Goal: Information Seeking & Learning: Compare options

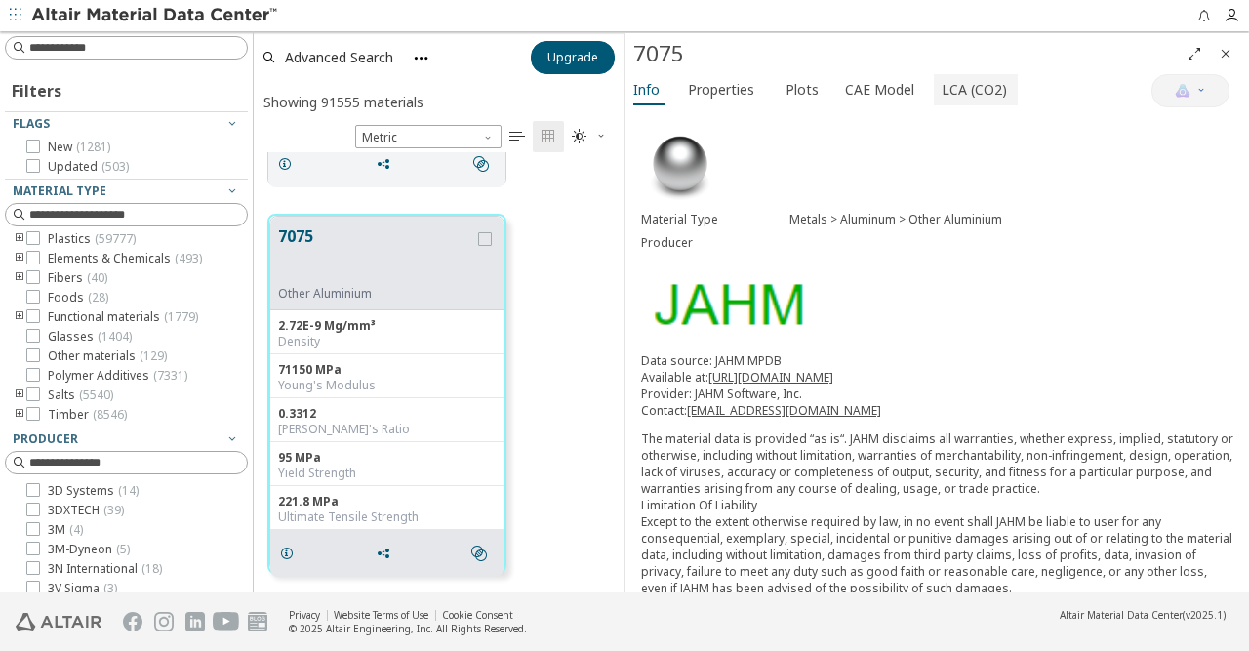
click at [949, 81] on span "LCA (CO2)" at bounding box center [973, 89] width 65 height 31
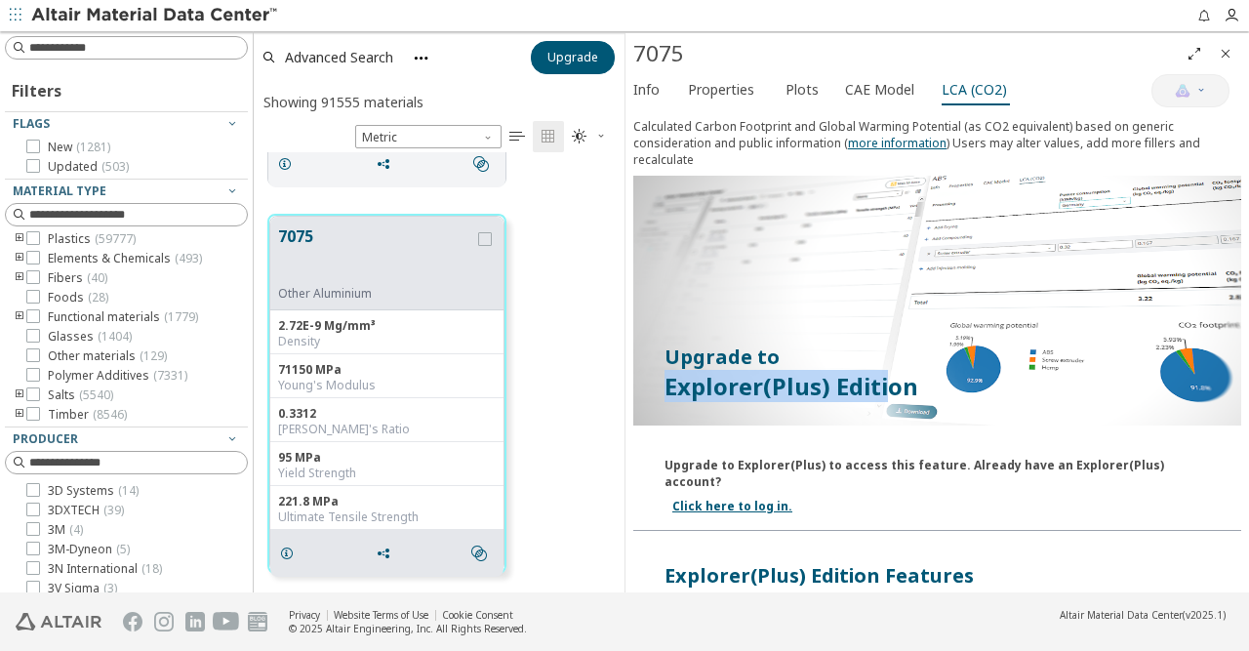
drag, startPoint x: 670, startPoint y: 370, endPoint x: 887, endPoint y: 370, distance: 216.6
click at [887, 371] on p "Explorer(Plus) Edition" at bounding box center [936, 386] width 545 height 31
click at [908, 371] on p "Explorer(Plus) Edition" at bounding box center [936, 386] width 545 height 31
drag, startPoint x: 911, startPoint y: 366, endPoint x: 666, endPoint y: 366, distance: 244.8
click at [666, 371] on p "Explorer(Plus) Edition" at bounding box center [936, 386] width 545 height 31
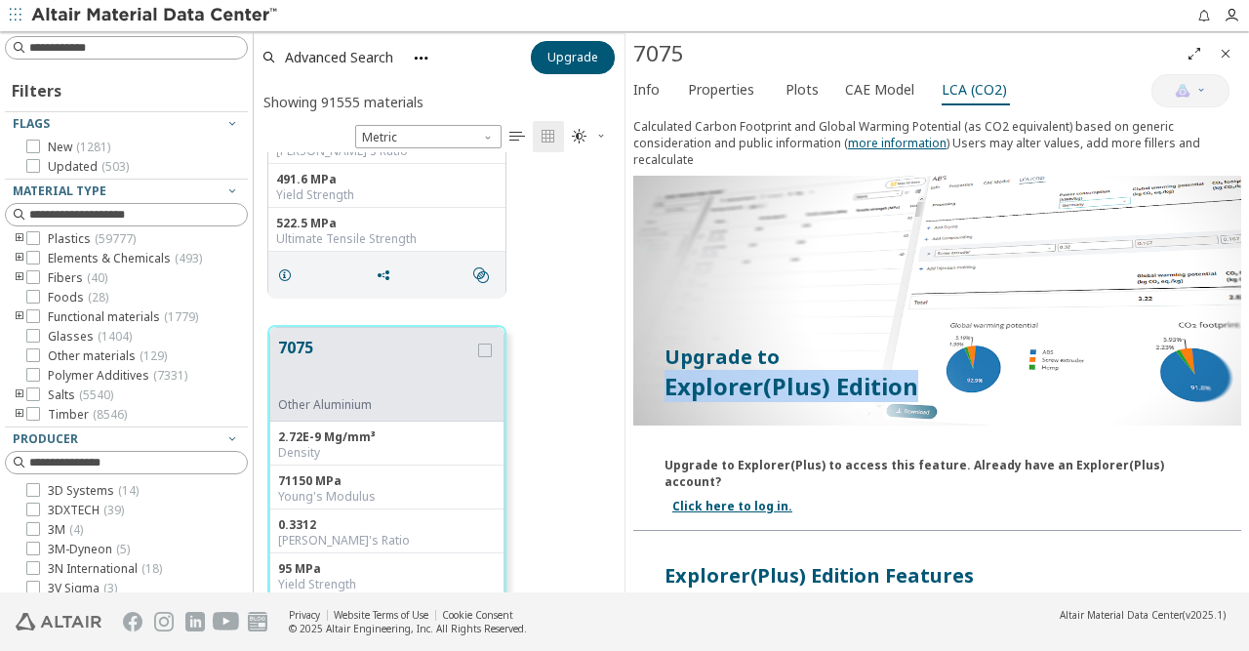
scroll to position [539, 0]
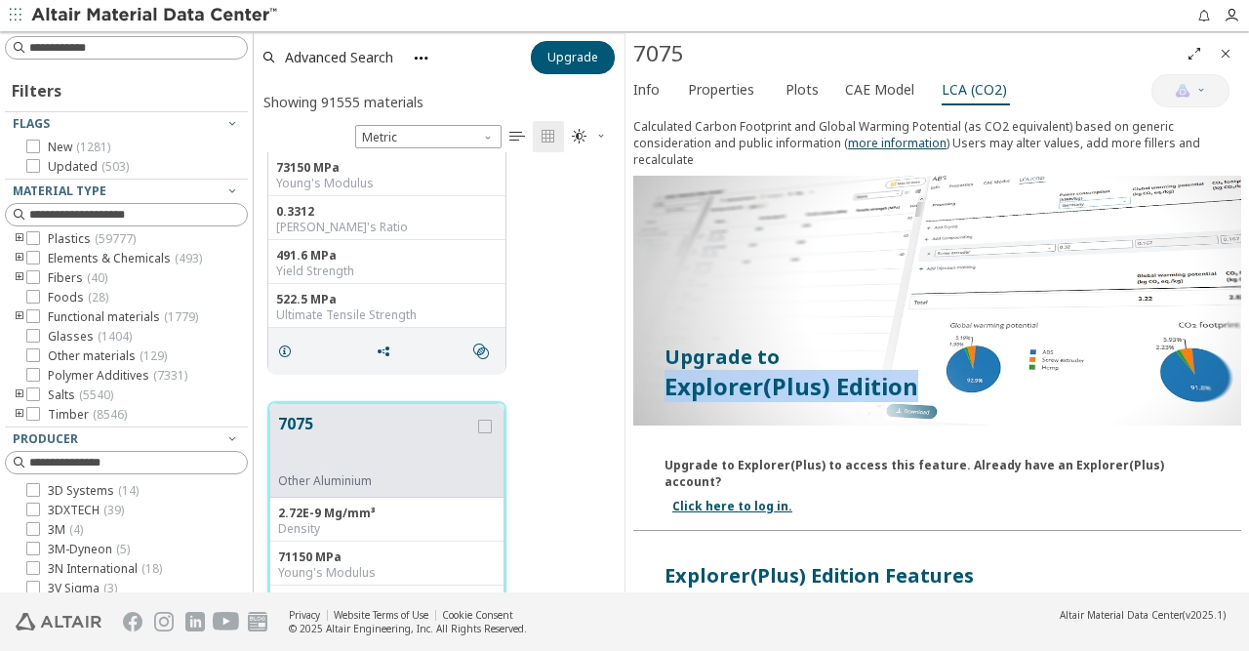
click at [349, 422] on button "7075" at bounding box center [376, 442] width 196 height 61
click at [699, 91] on span "Properties" at bounding box center [721, 89] width 66 height 31
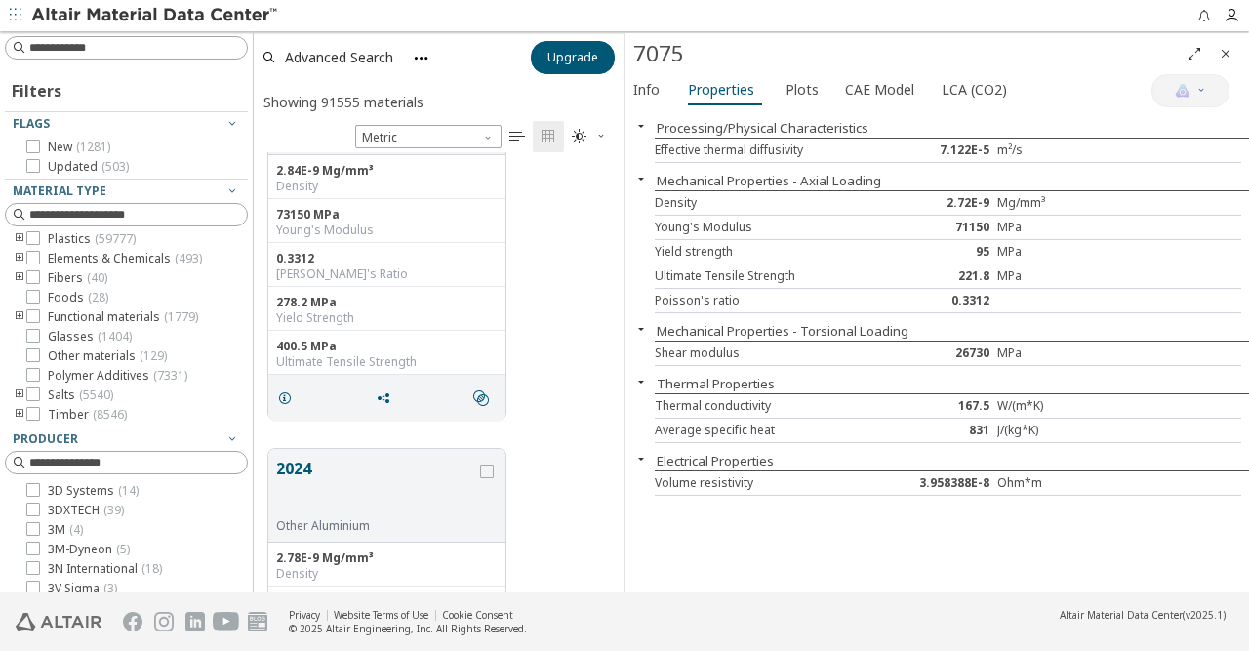
scroll to position [0, 0]
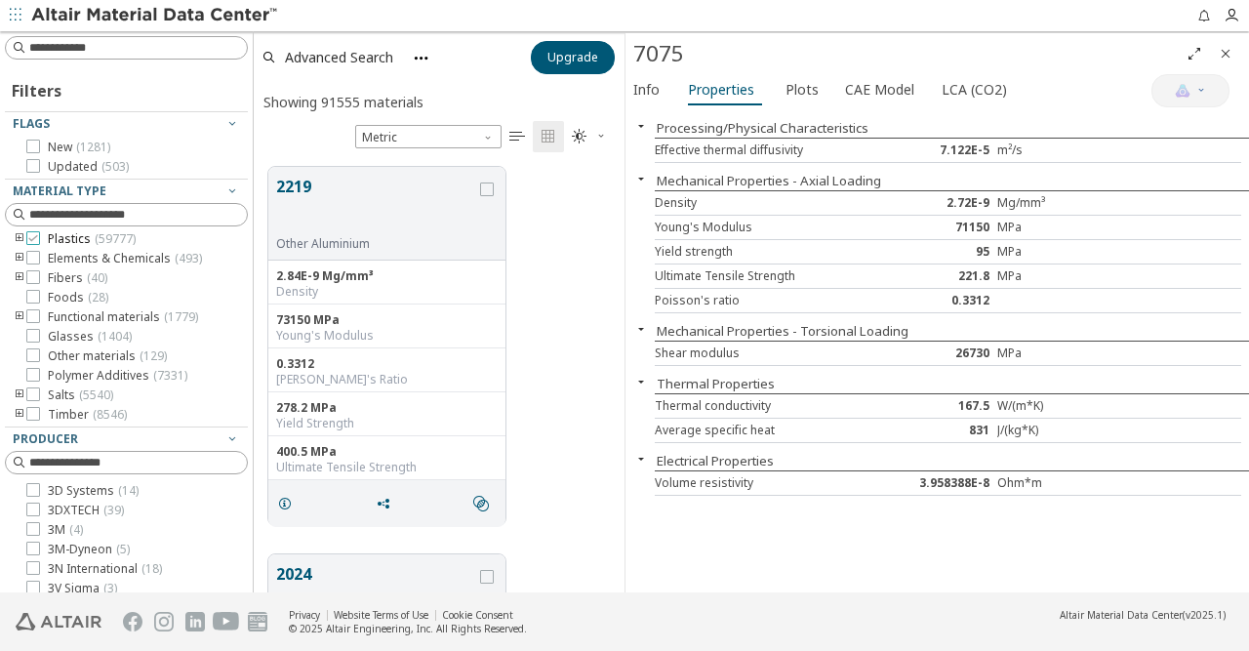
click at [73, 237] on span "Plastics ( 59777 )" at bounding box center [92, 239] width 88 height 16
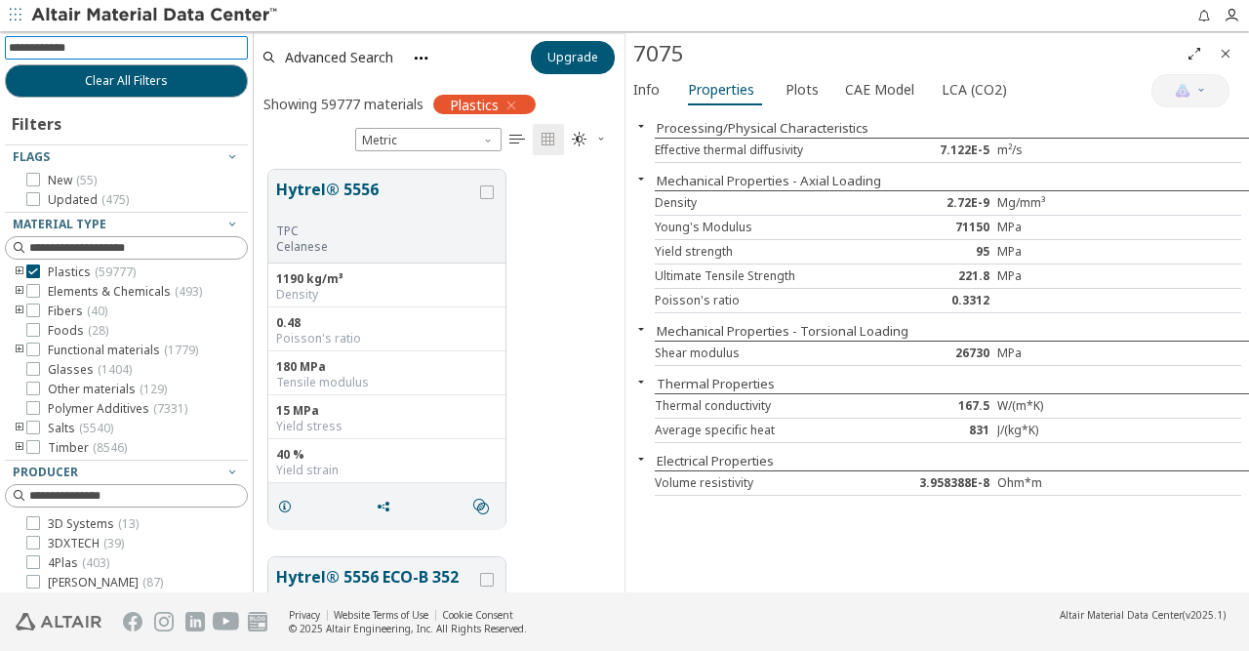
click at [126, 47] on input at bounding box center [128, 47] width 239 height 21
click at [75, 48] on input at bounding box center [128, 47] width 239 height 21
type input "********"
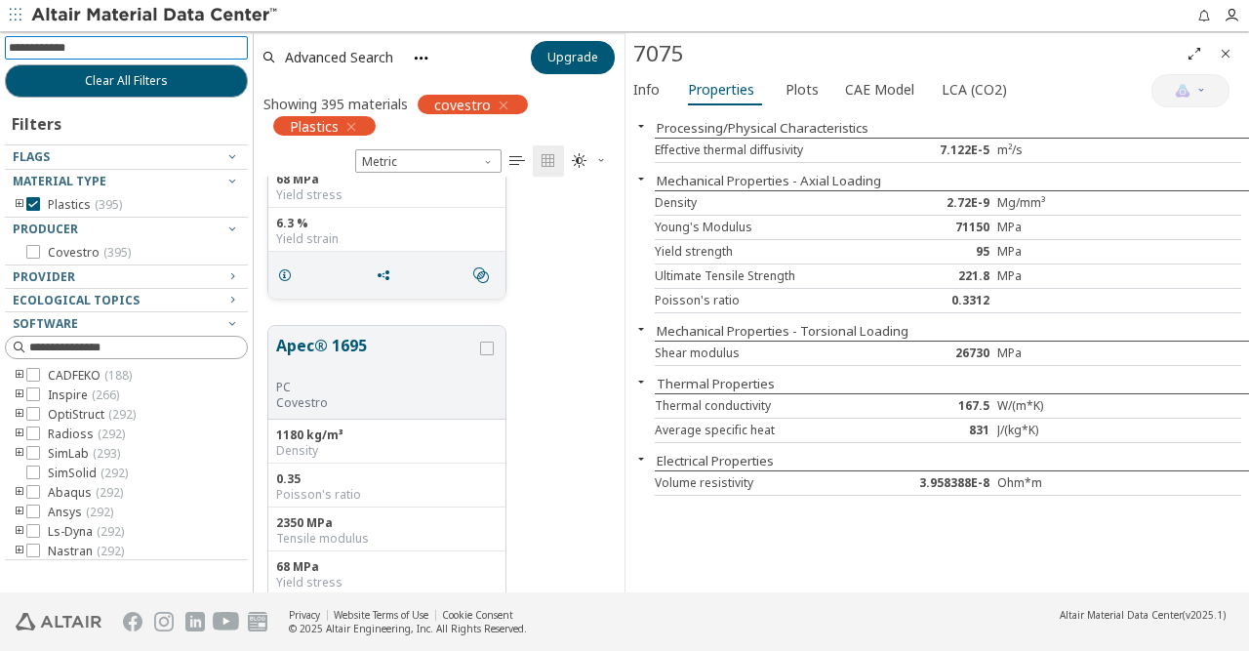
scroll to position [375, 0]
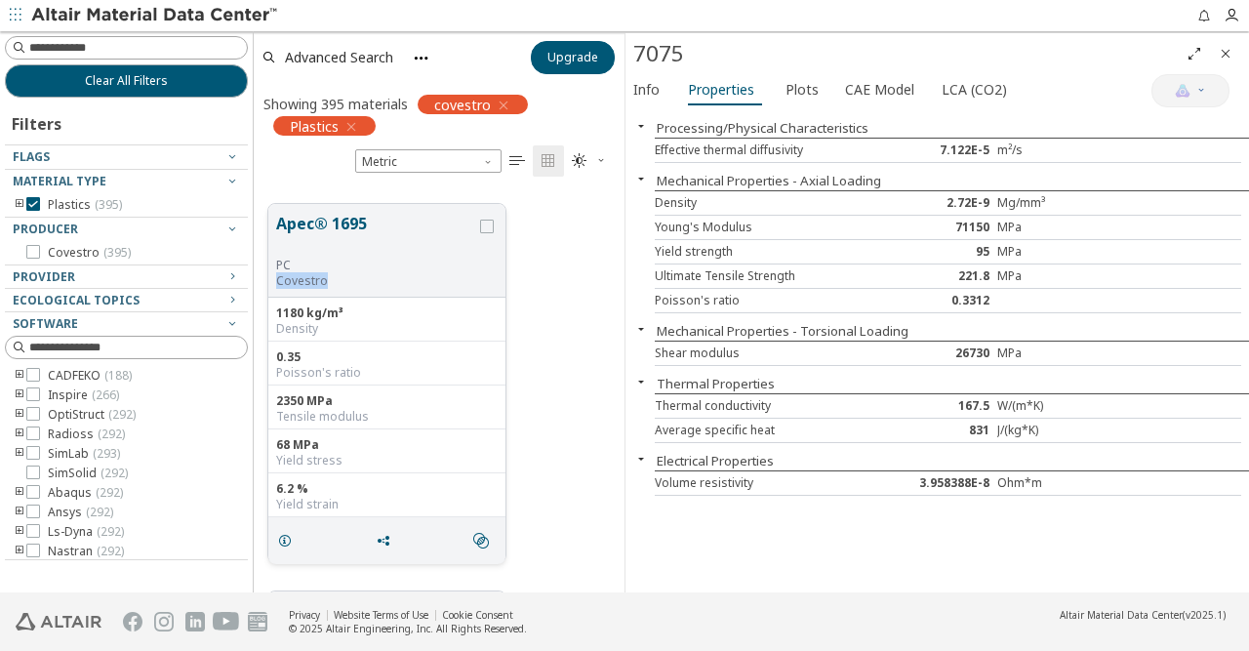
drag, startPoint x: 303, startPoint y: 278, endPoint x: 345, endPoint y: 278, distance: 41.9
click at [345, 278] on p "Covestro" at bounding box center [376, 281] width 200 height 16
click at [292, 269] on div "PC" at bounding box center [376, 266] width 200 height 16
click at [327, 229] on button "Apec® 1695" at bounding box center [376, 235] width 200 height 46
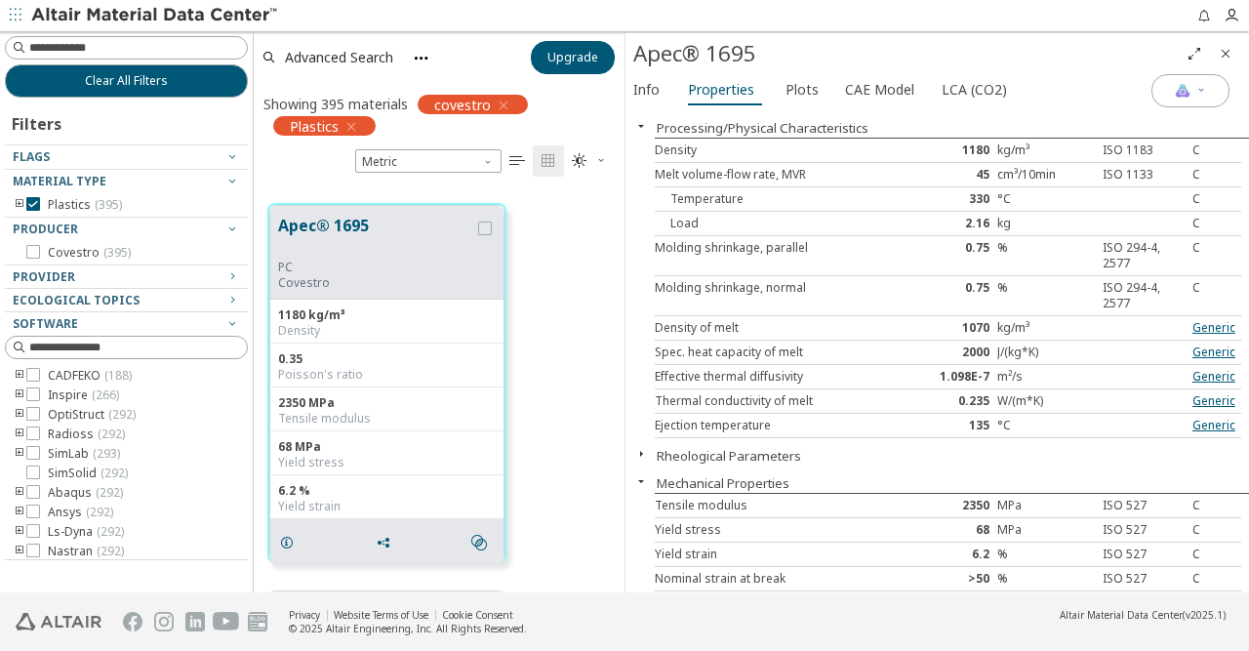
scroll to position [1008, 0]
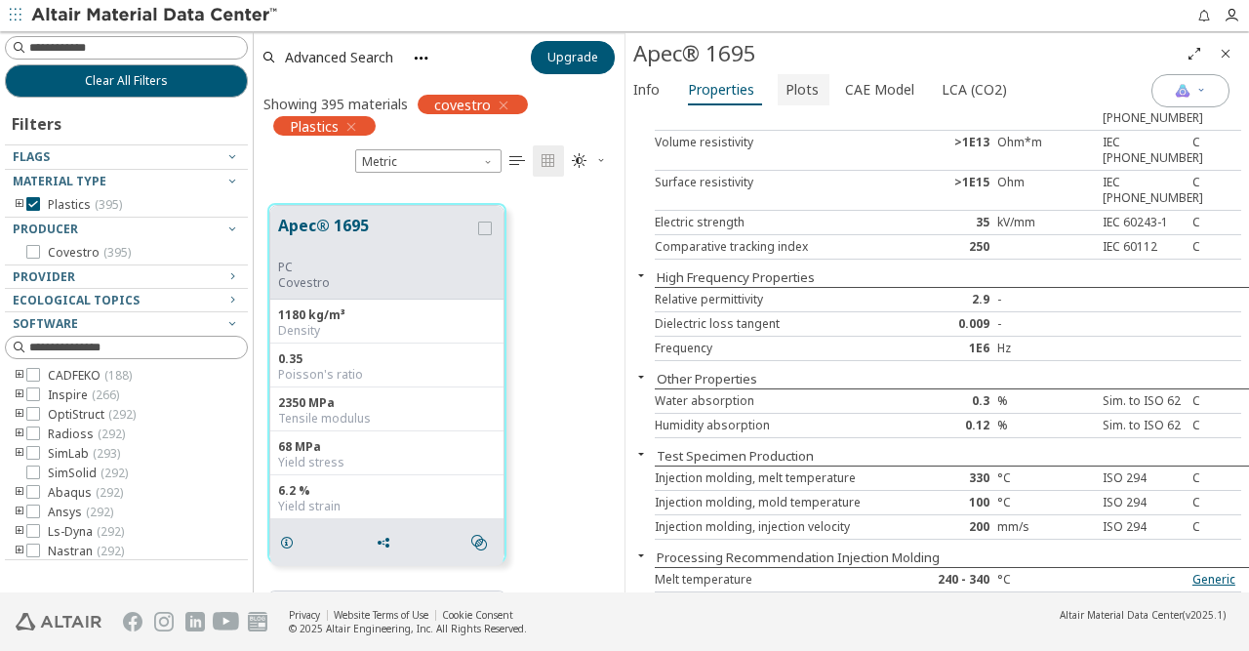
click at [813, 87] on button "Plots" at bounding box center [803, 89] width 52 height 31
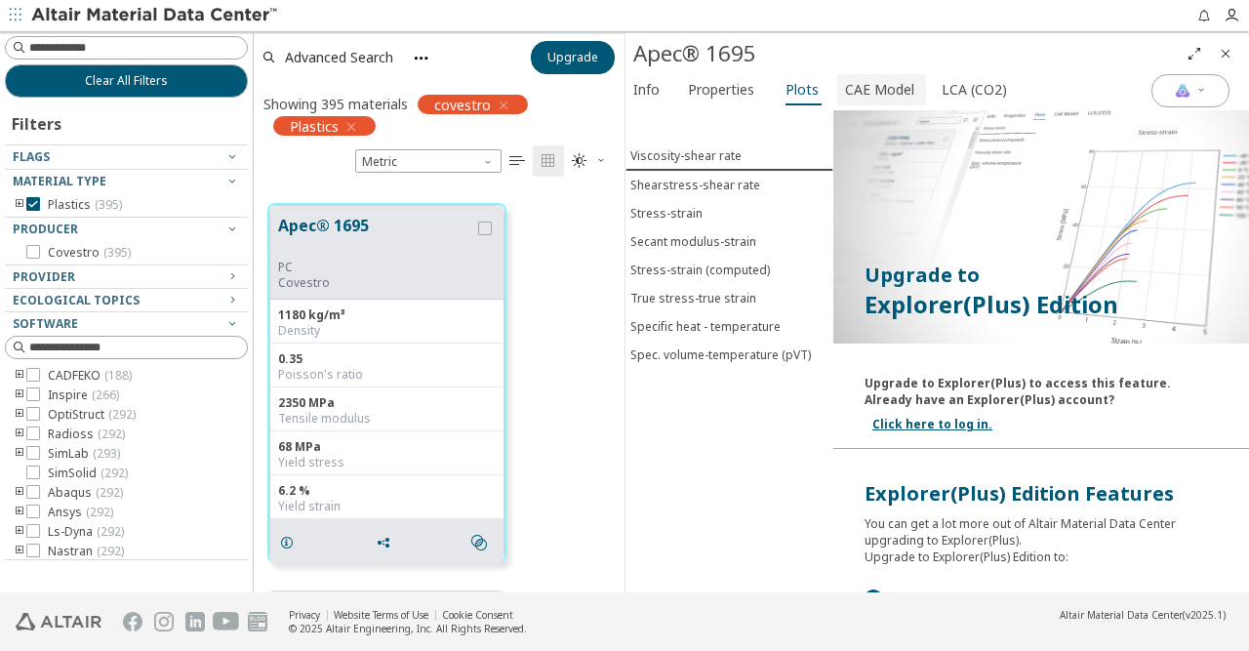
click at [875, 85] on span "CAE Model" at bounding box center [879, 89] width 69 height 31
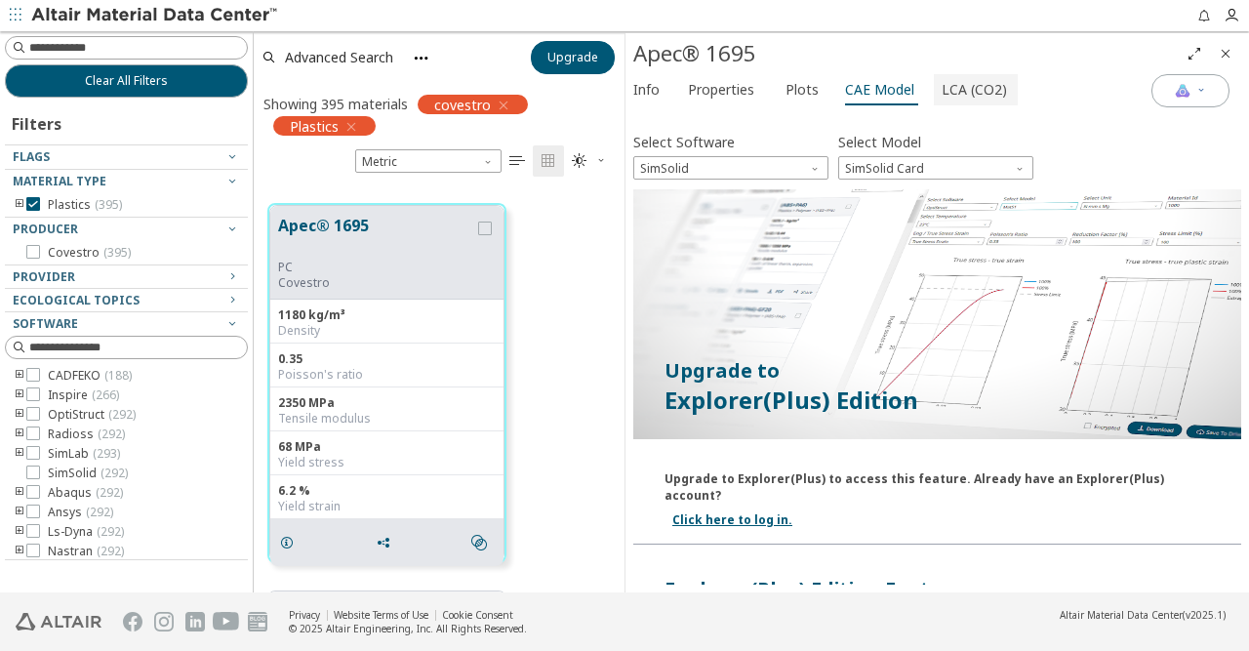
click at [947, 86] on span "LCA (CO2)" at bounding box center [973, 89] width 65 height 31
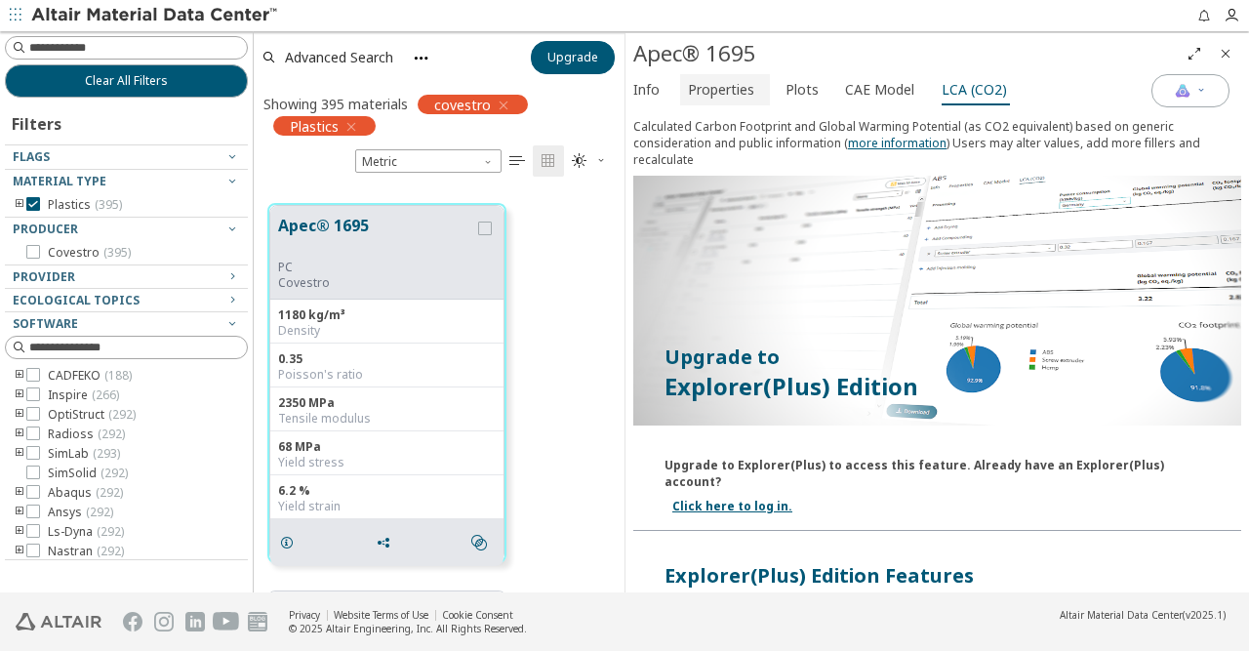
click at [692, 91] on span "Properties" at bounding box center [721, 89] width 66 height 31
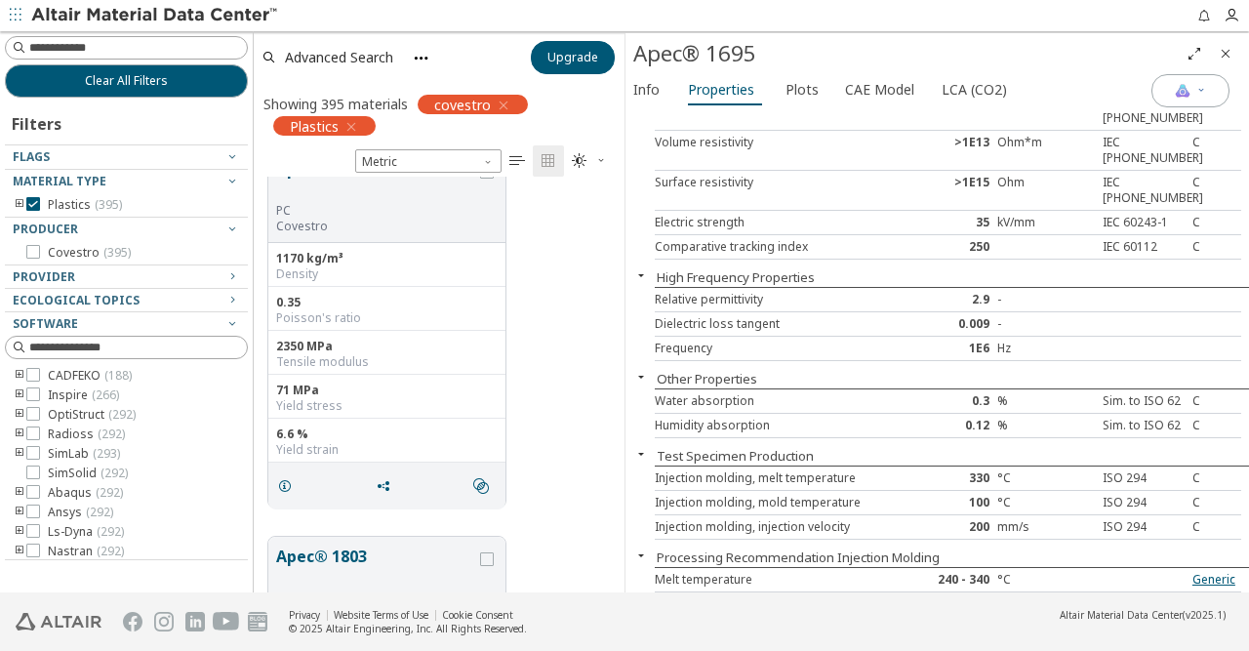
scroll to position [1592, 0]
click at [335, 547] on button "Apec® 1803" at bounding box center [376, 566] width 200 height 46
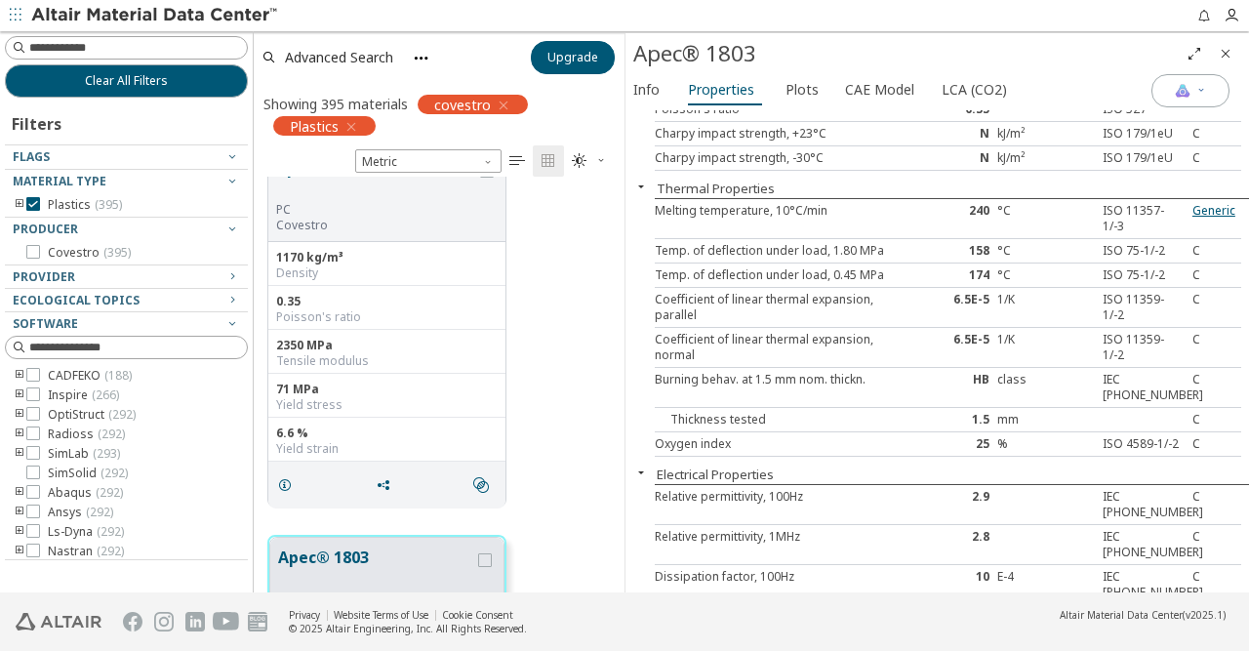
scroll to position [1008, 0]
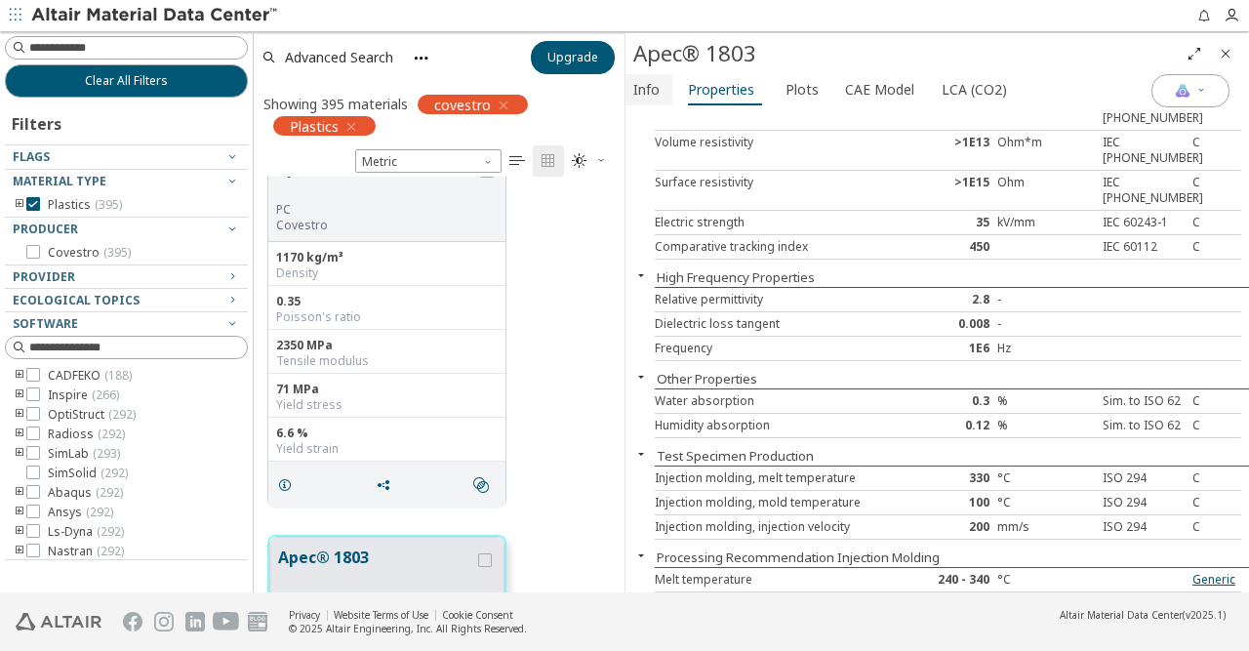
click at [655, 93] on span "Info" at bounding box center [646, 89] width 26 height 31
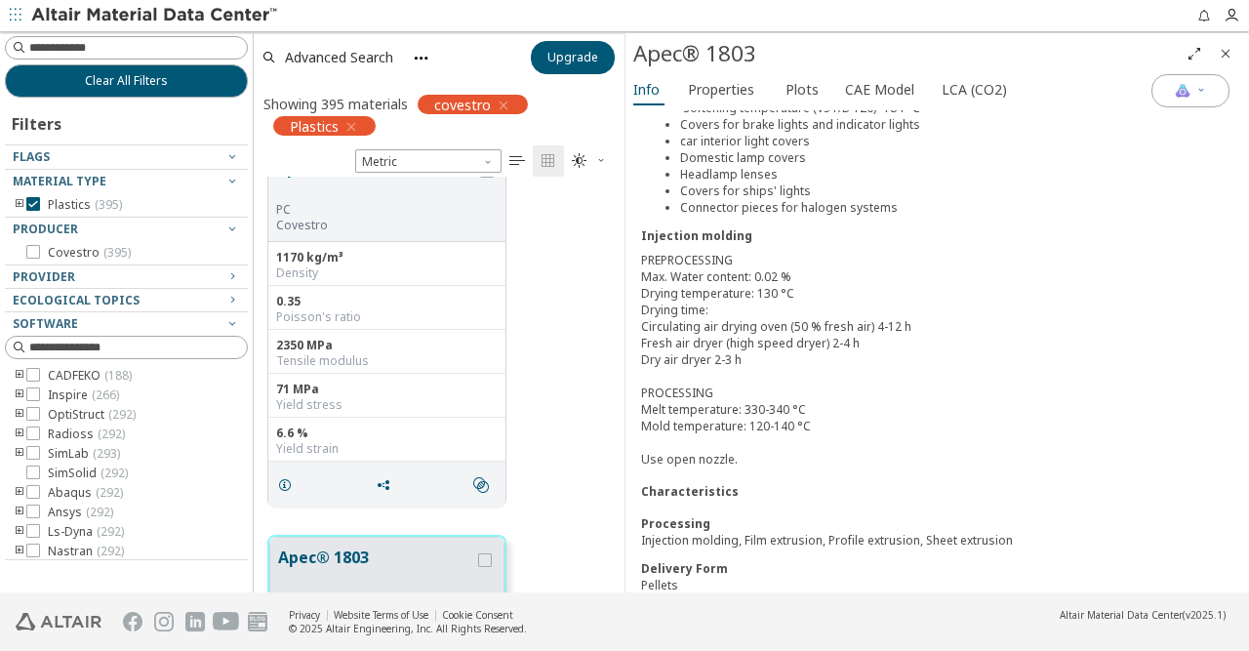
scroll to position [675, 0]
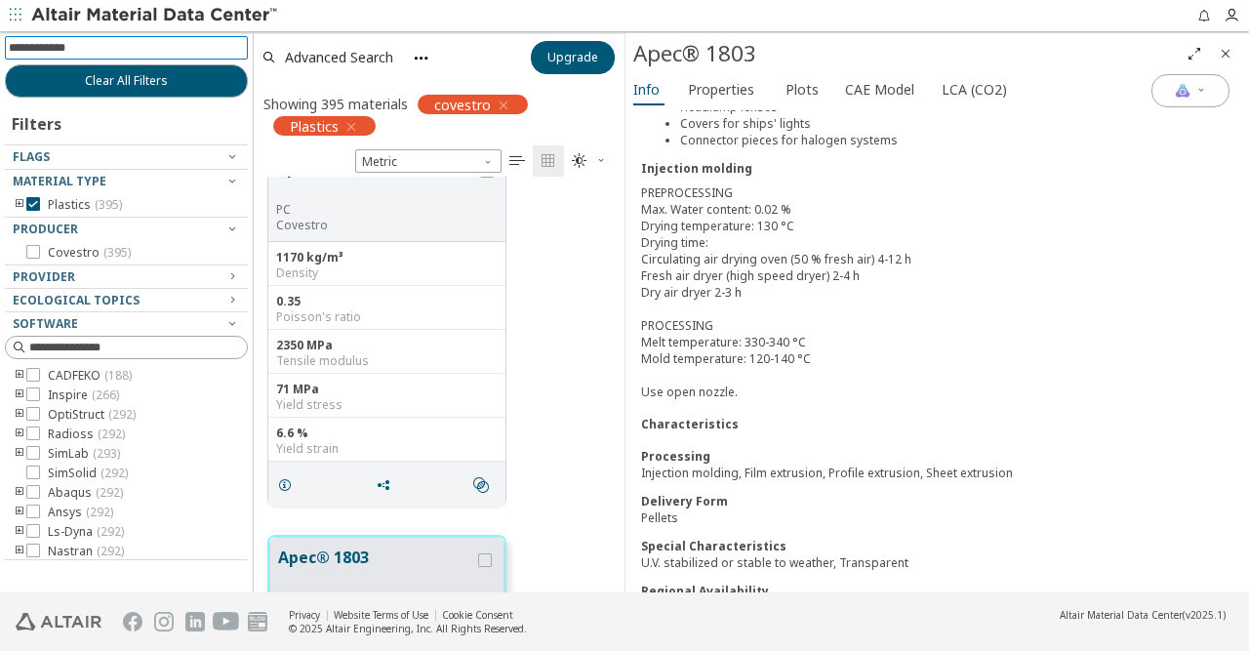
click at [123, 46] on input at bounding box center [128, 47] width 239 height 21
type input "**"
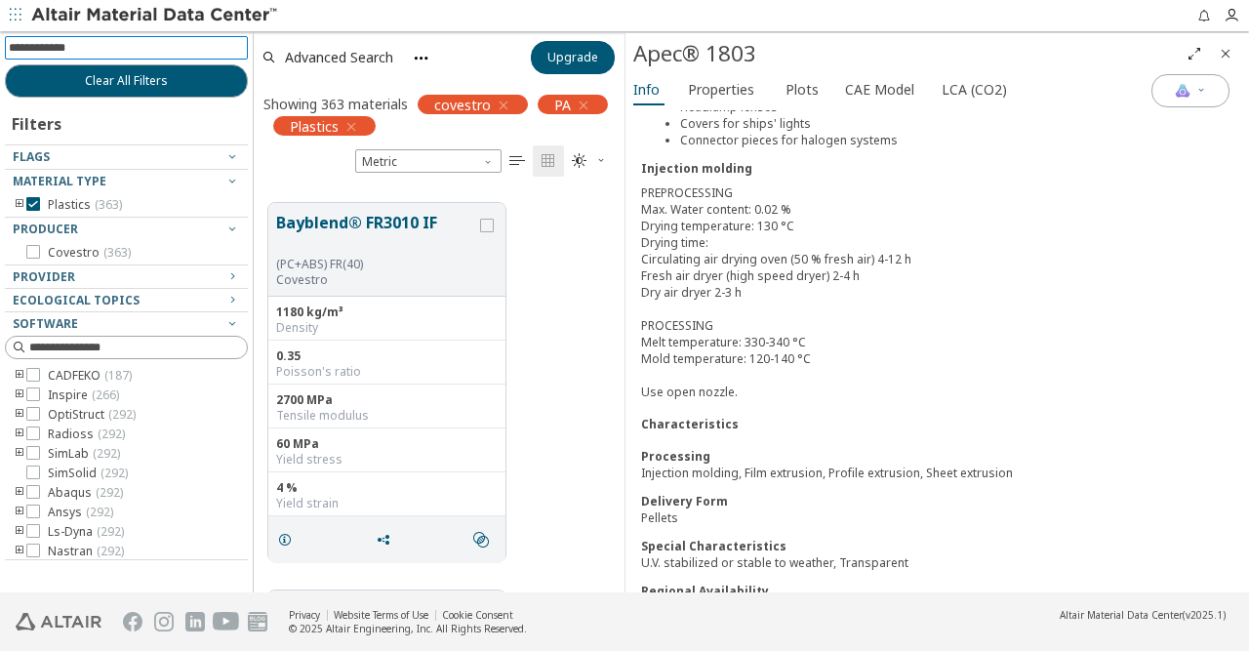
scroll to position [10863, 0]
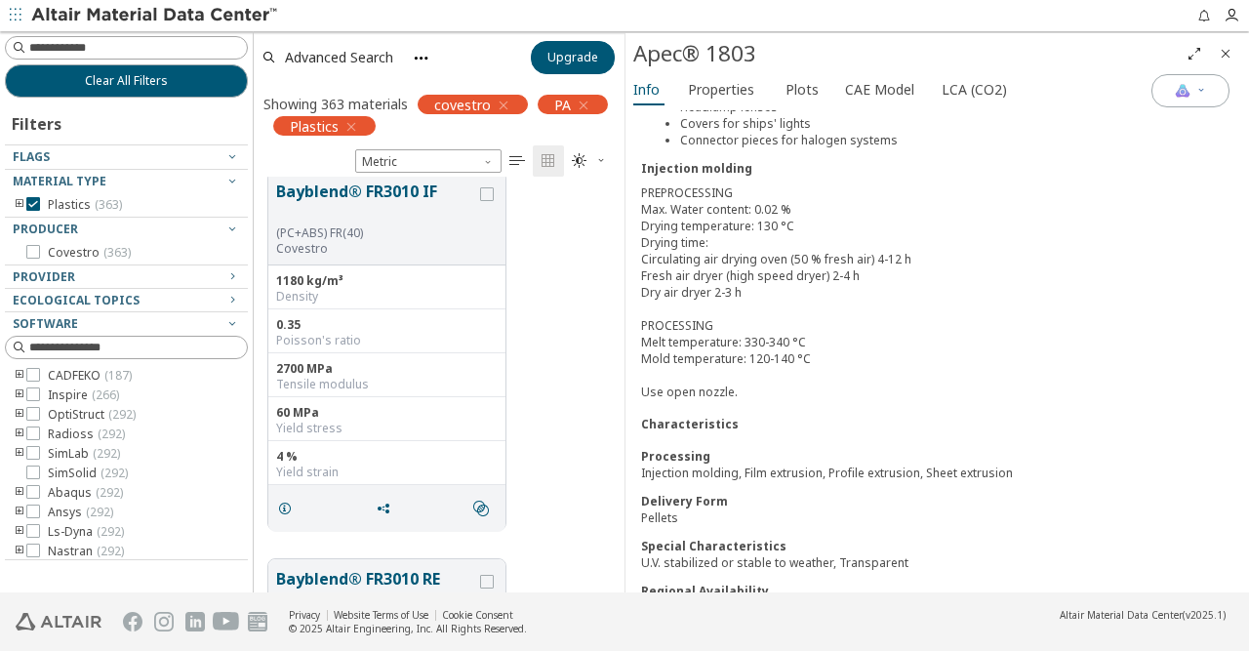
click at [498, 100] on icon "button" at bounding box center [504, 106] width 16 height 16
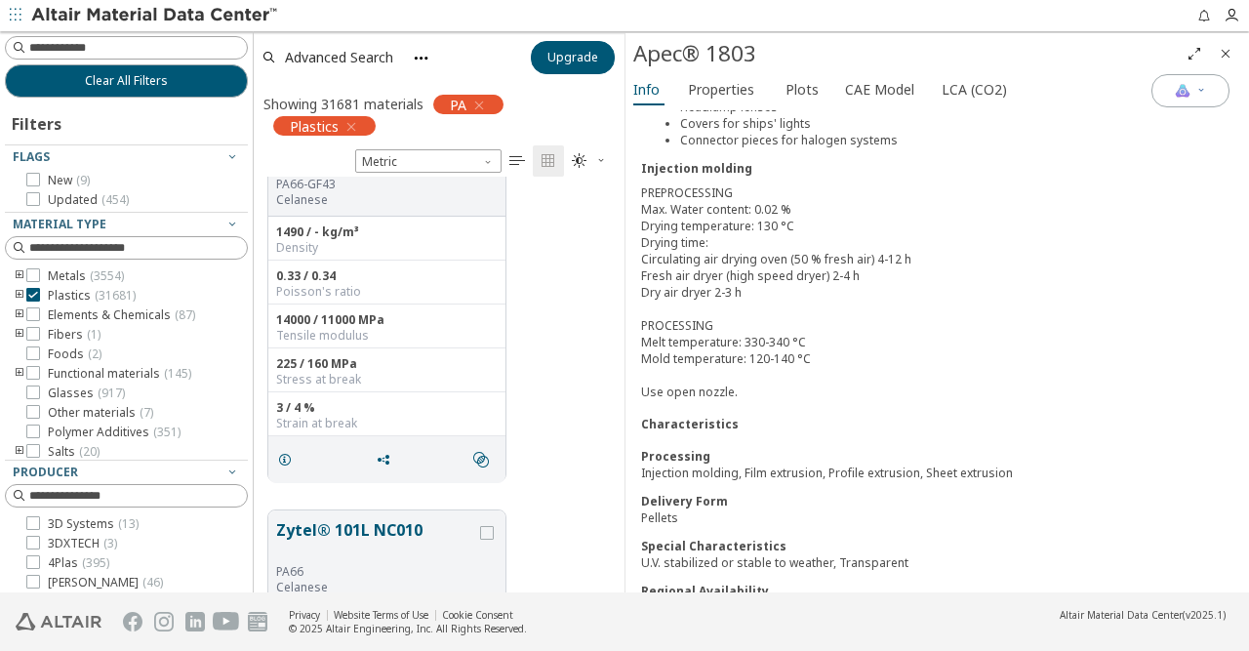
scroll to position [749, 0]
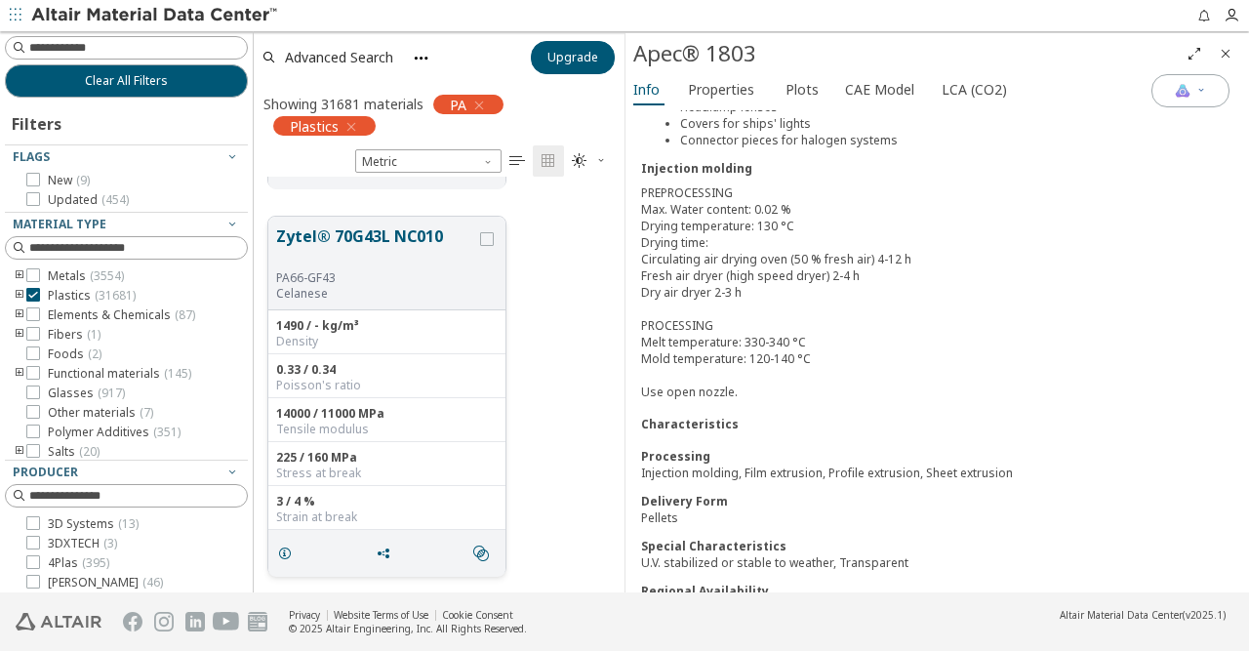
click at [303, 224] on button "Zytel® 70G43L NC010" at bounding box center [376, 247] width 200 height 46
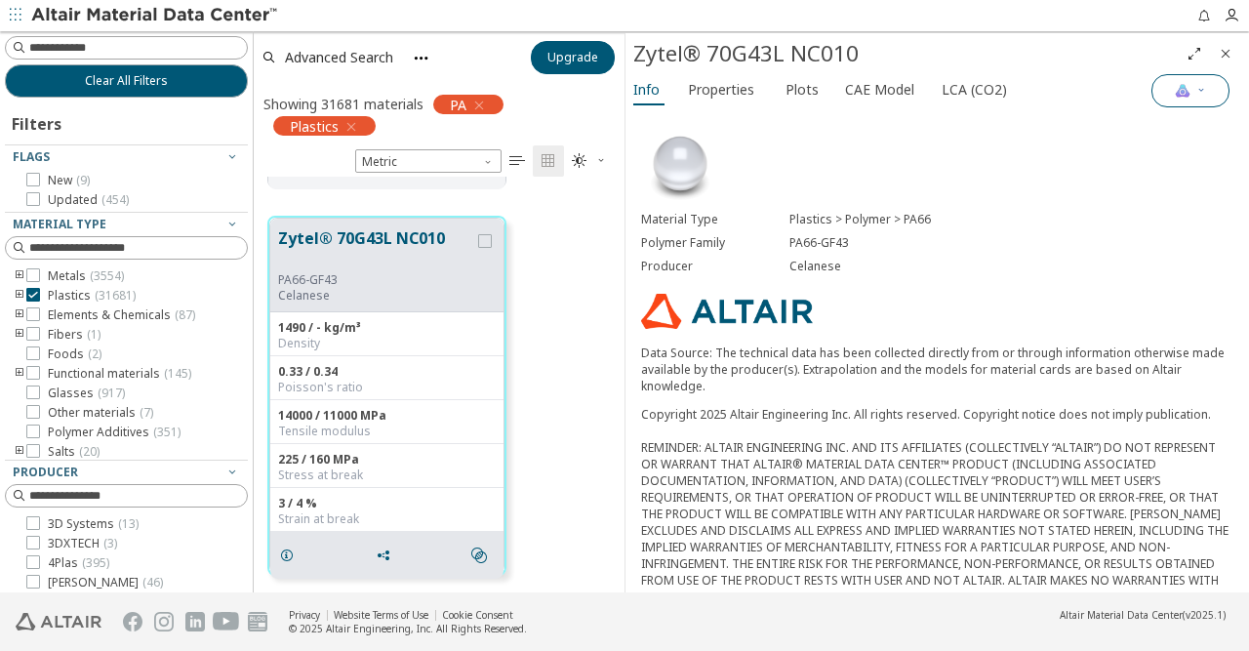
click at [1209, 92] on button "Materials Intelligence" at bounding box center [1190, 90] width 78 height 33
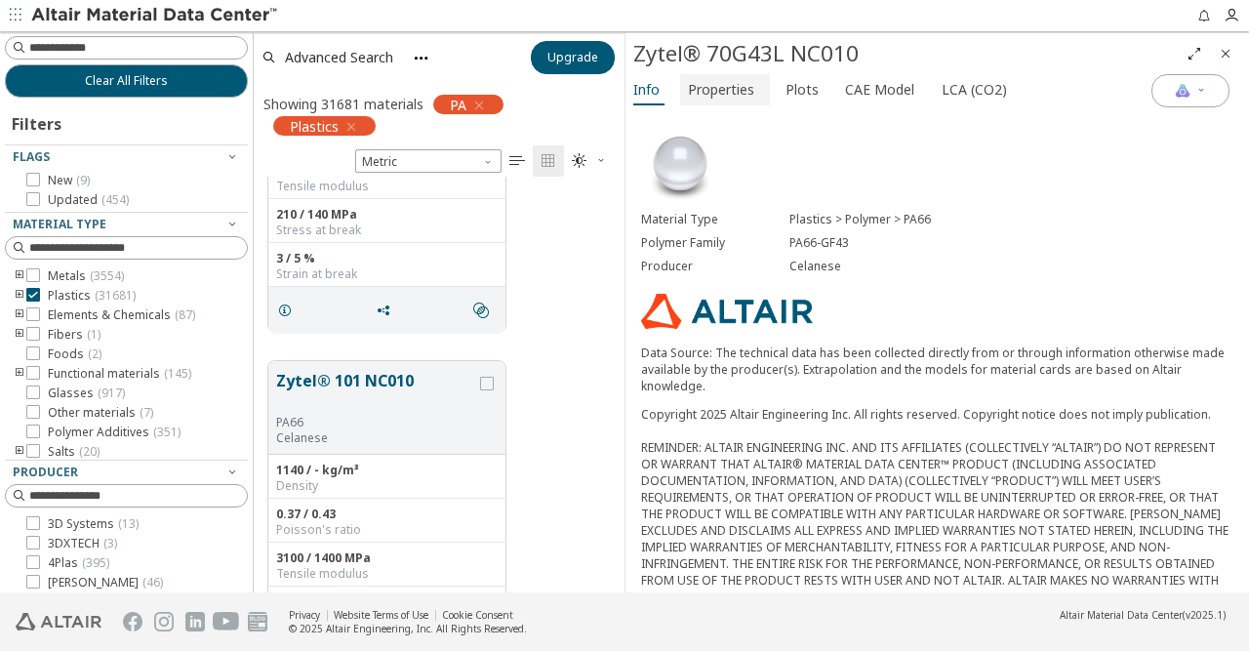
click at [724, 79] on span "Properties" at bounding box center [721, 89] width 66 height 31
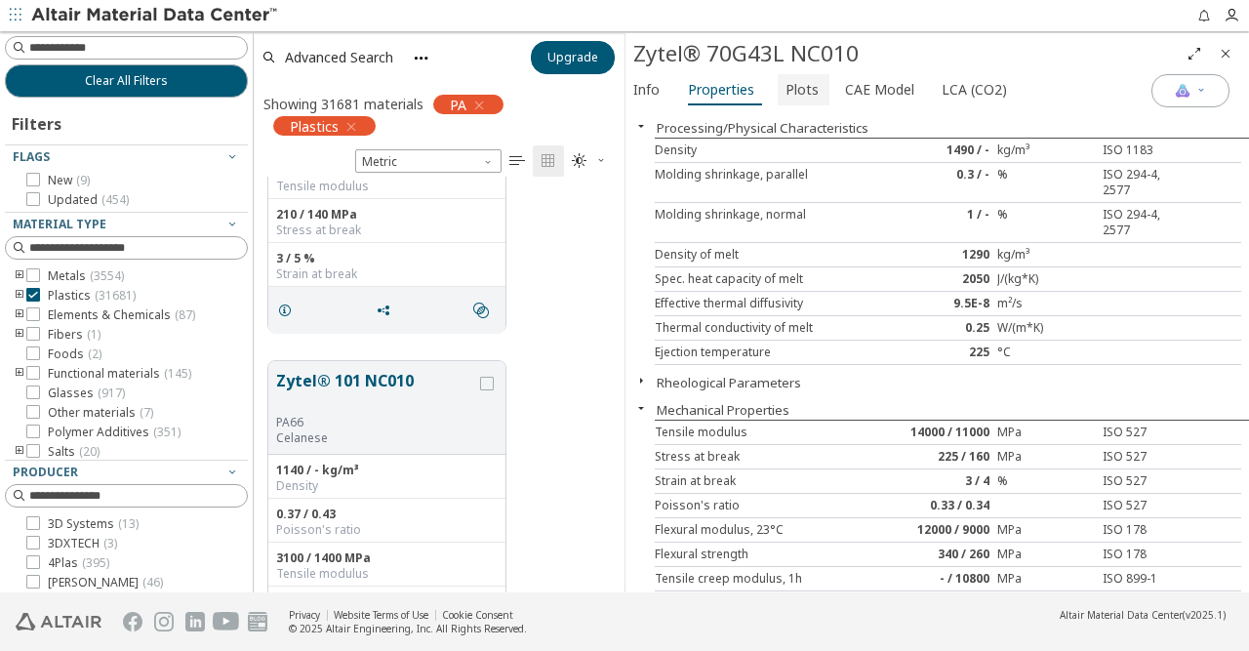
click at [805, 97] on span "Plots" at bounding box center [801, 89] width 33 height 31
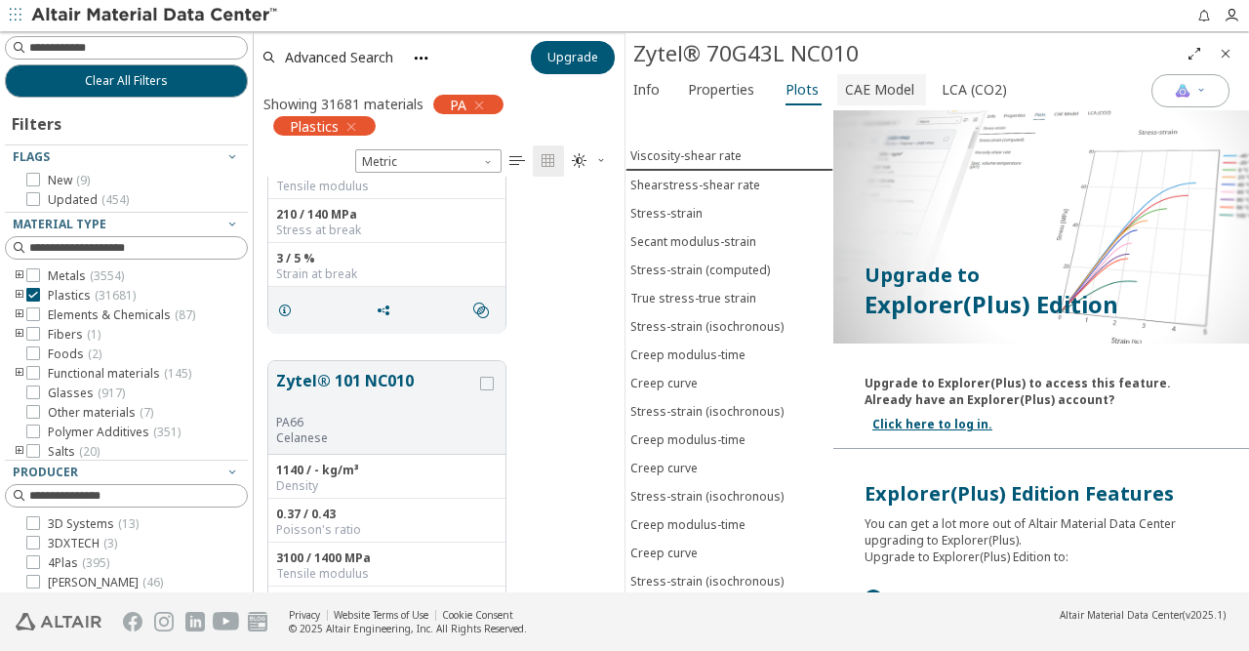
click at [867, 89] on span "CAE Model" at bounding box center [879, 89] width 69 height 31
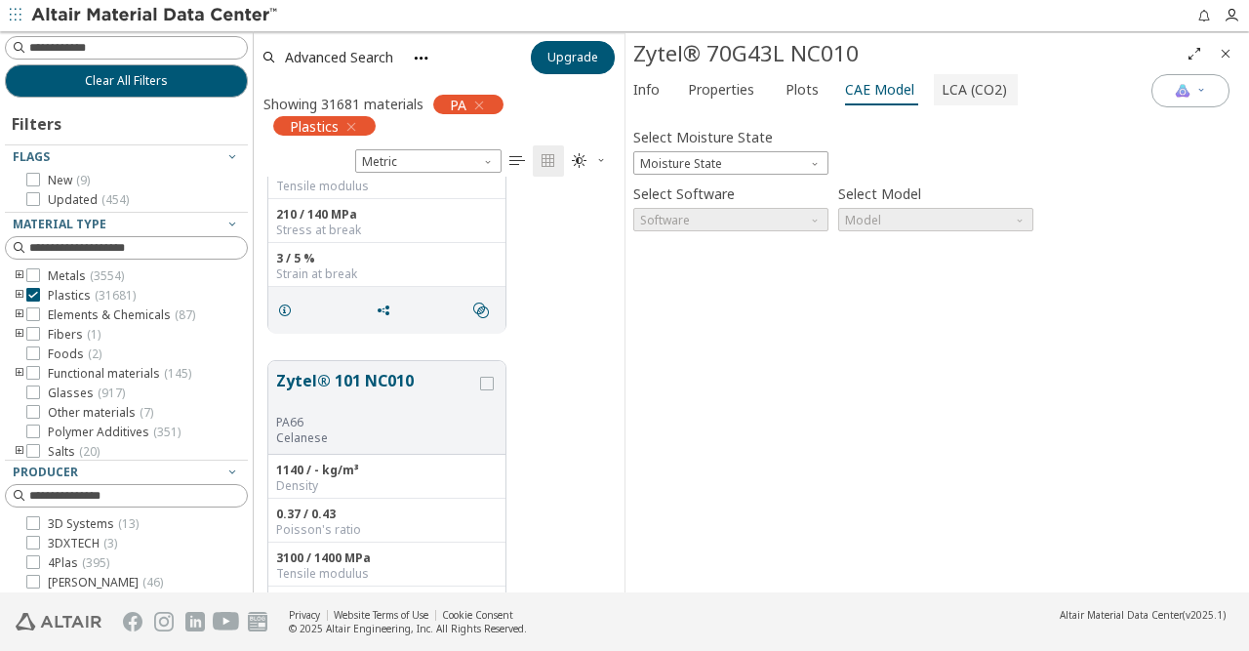
click at [949, 87] on span "LCA (CO2)" at bounding box center [973, 89] width 65 height 31
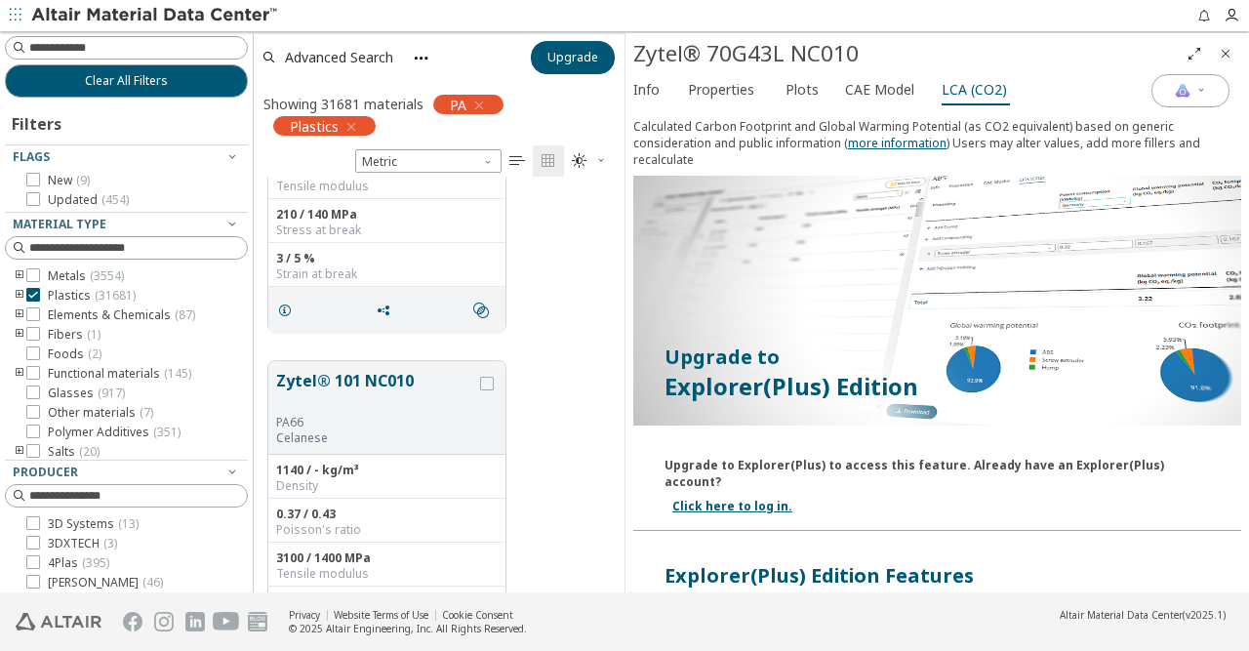
click at [721, 498] on link "Click here to log in." at bounding box center [732, 506] width 120 height 17
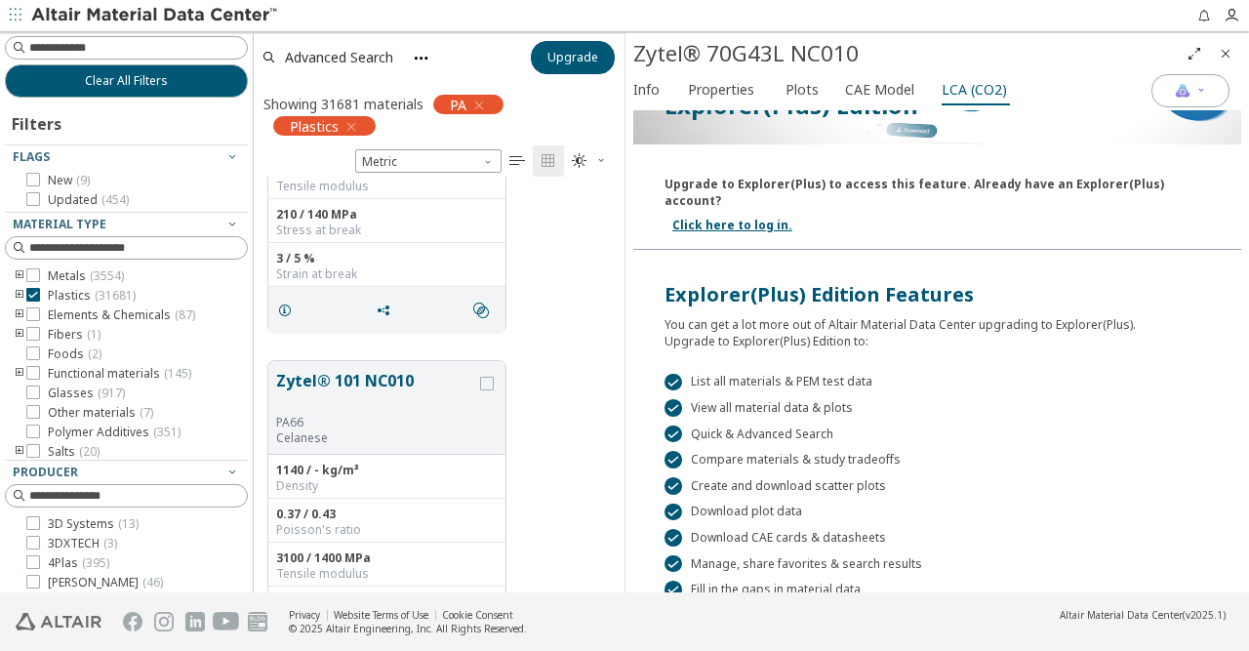
scroll to position [358, 0]
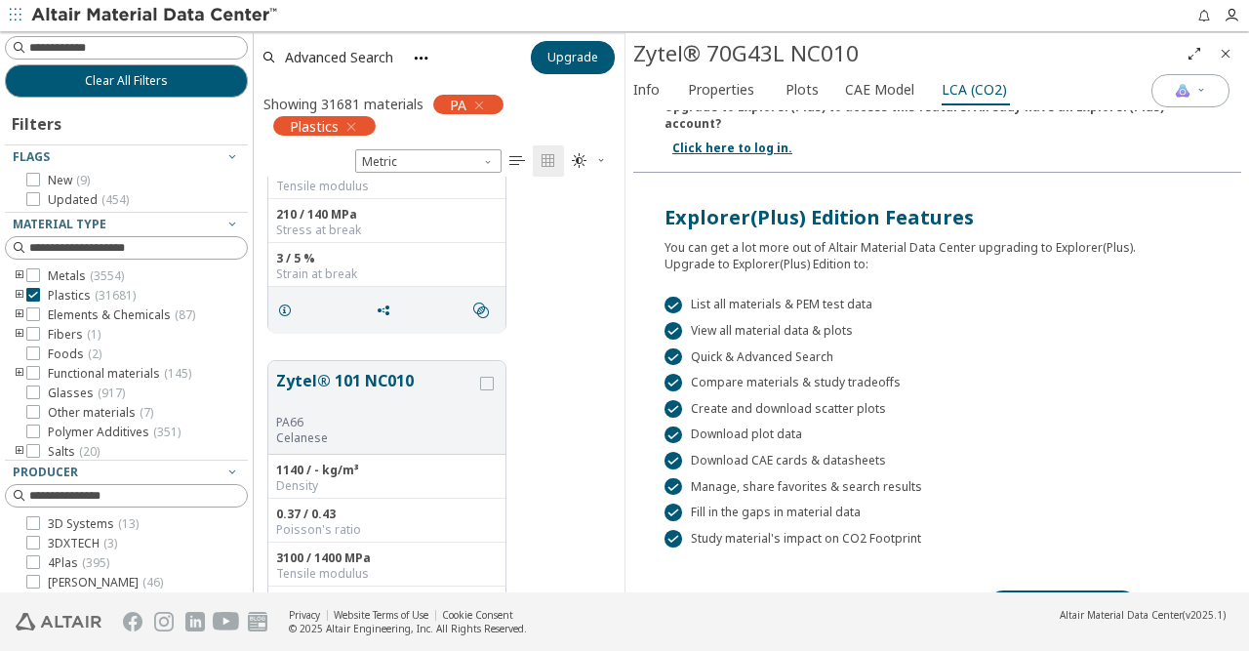
click at [1019, 590] on link "Request a quote" at bounding box center [1062, 605] width 150 height 31
